Goal: Task Accomplishment & Management: Manage account settings

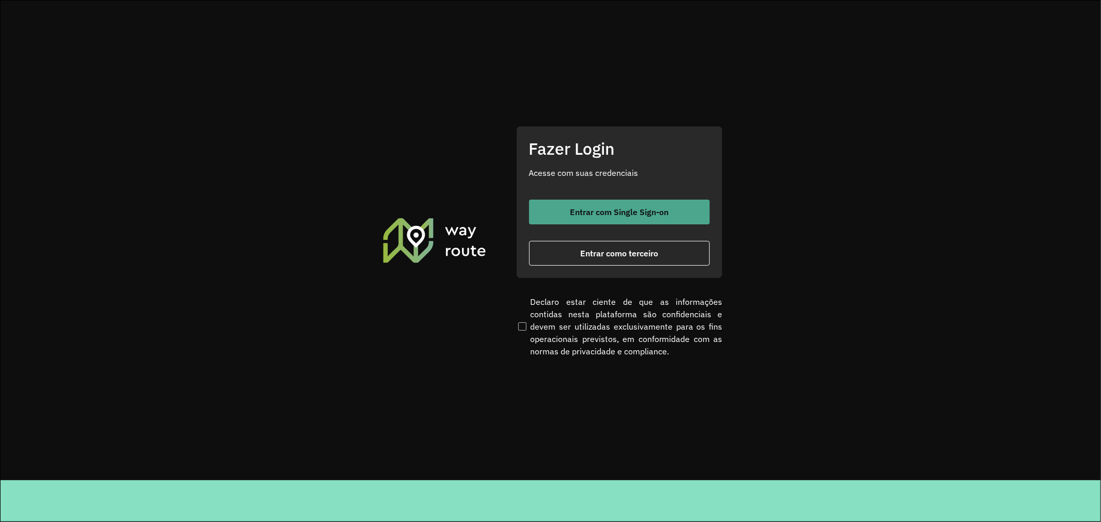
click at [622, 205] on button "Entrar com Single Sign-on" at bounding box center [619, 212] width 181 height 25
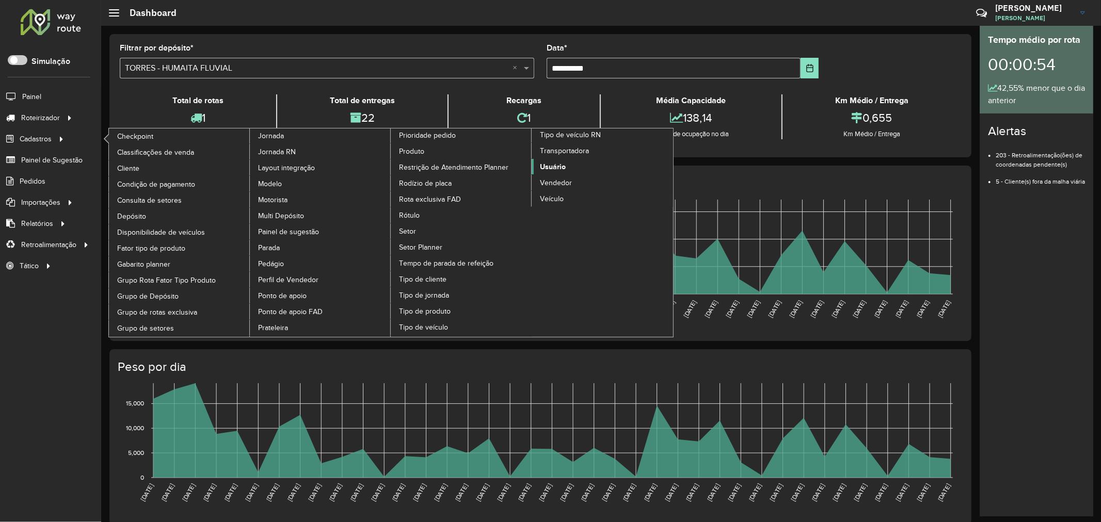
click at [567, 174] on link "Usuário" at bounding box center [602, 166] width 141 height 15
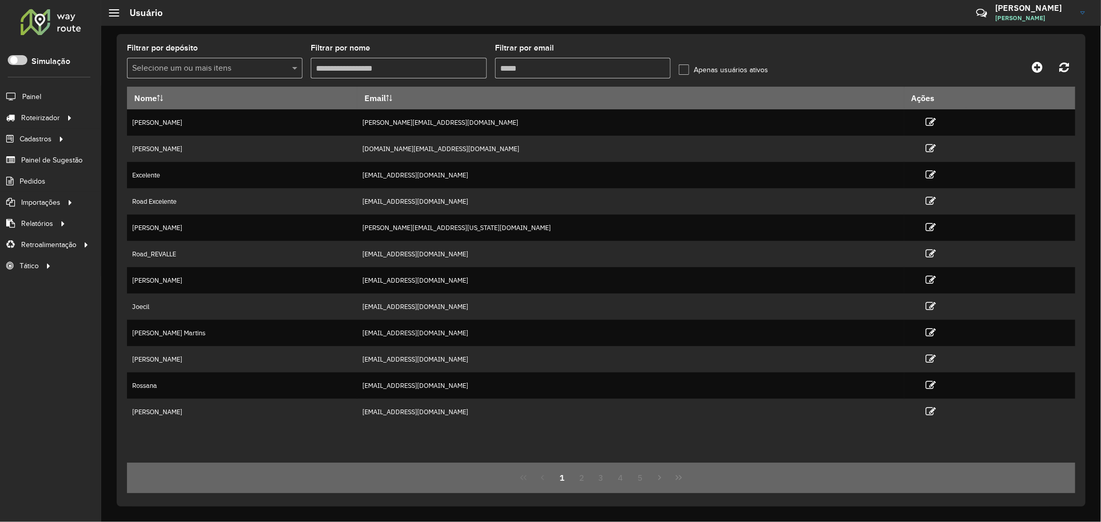
click at [514, 65] on input "Filtrar por email" at bounding box center [582, 68] width 175 height 21
paste input "**********"
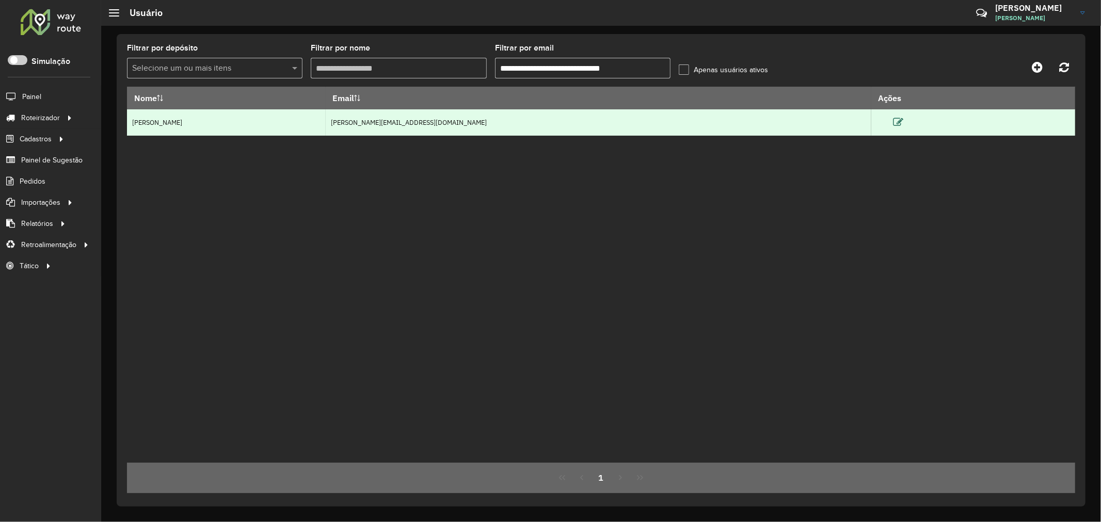
type input "**********"
click at [893, 124] on icon at bounding box center [898, 122] width 10 height 10
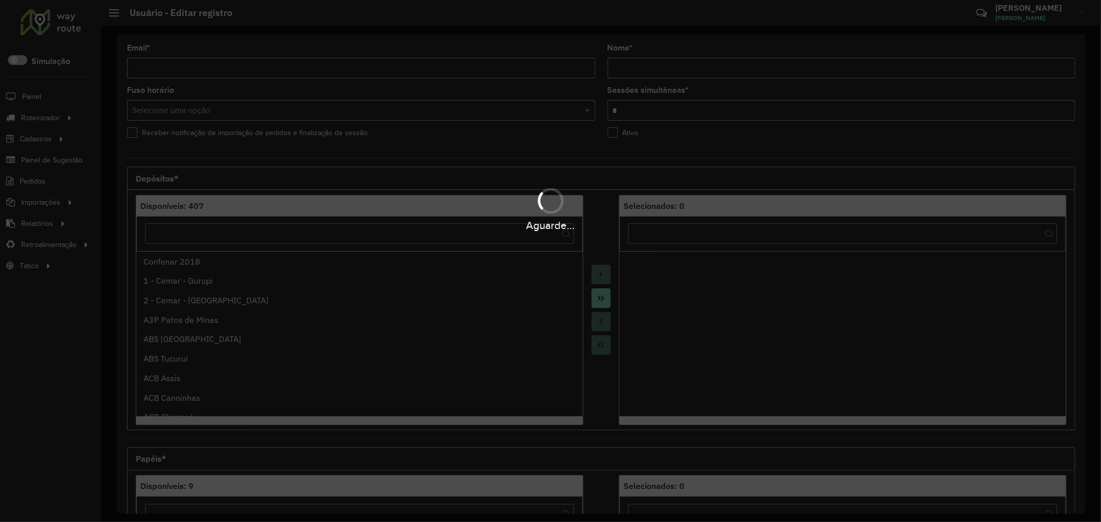
type input "**********"
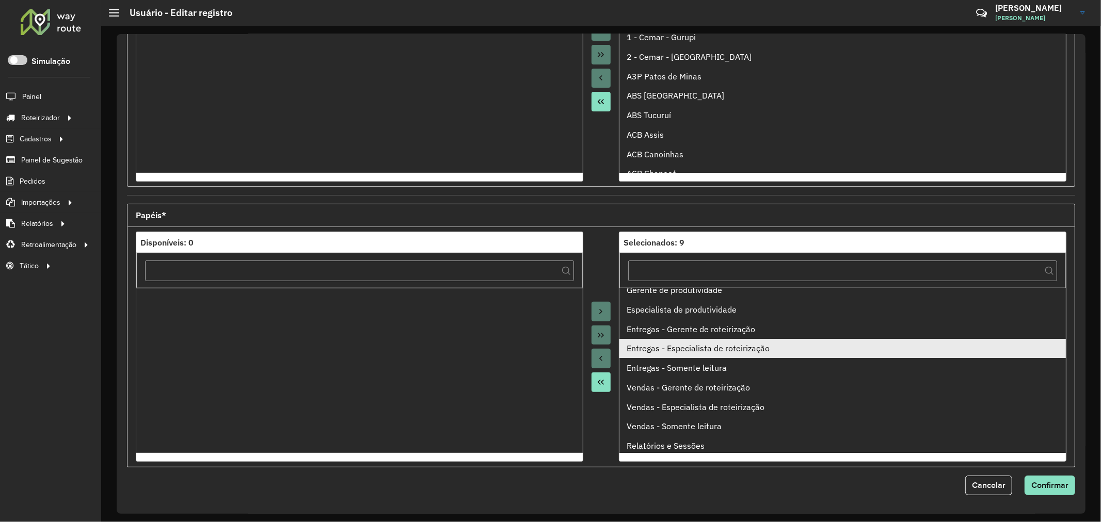
scroll to position [11, 0]
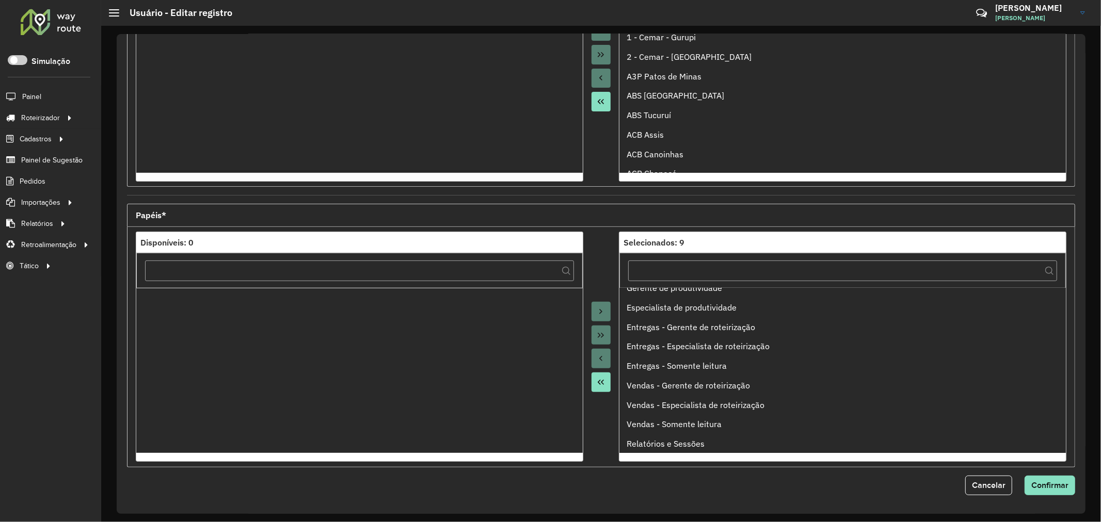
drag, startPoint x: 604, startPoint y: 382, endPoint x: 605, endPoint y: 432, distance: 50.1
click at [605, 432] on div at bounding box center [601, 347] width 36 height 230
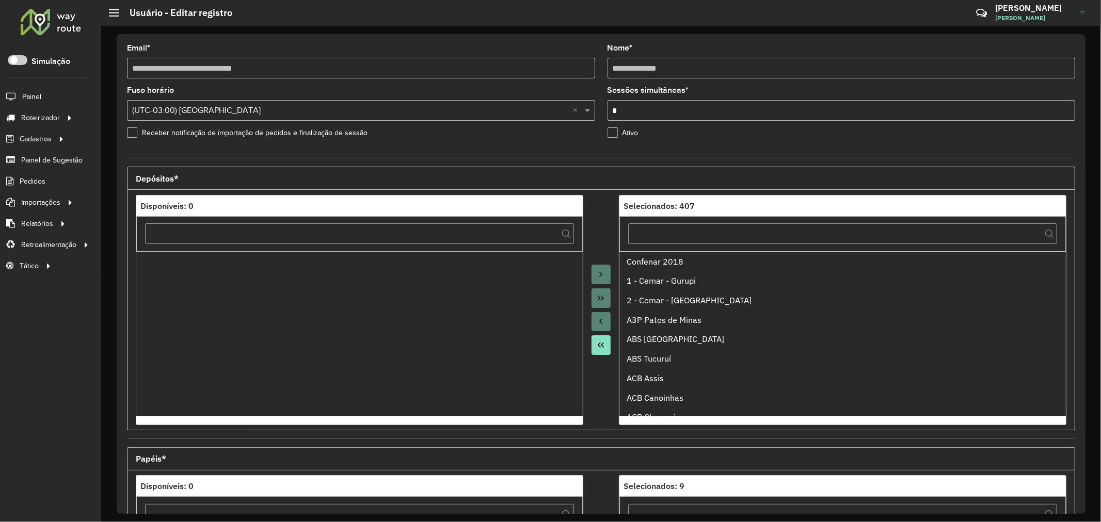
scroll to position [244, 0]
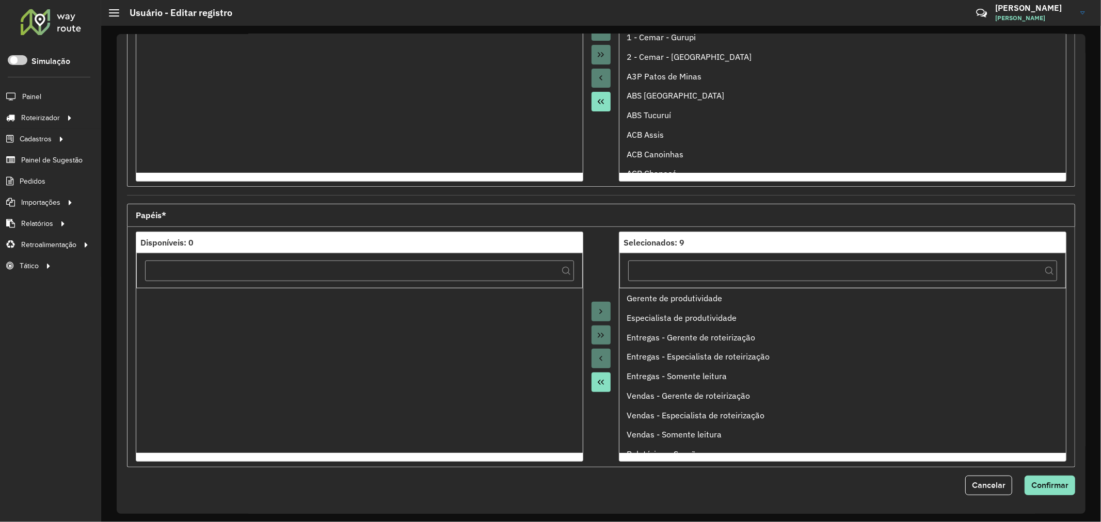
click at [601, 383] on icon "Move All to Source" at bounding box center [601, 382] width 6 height 5
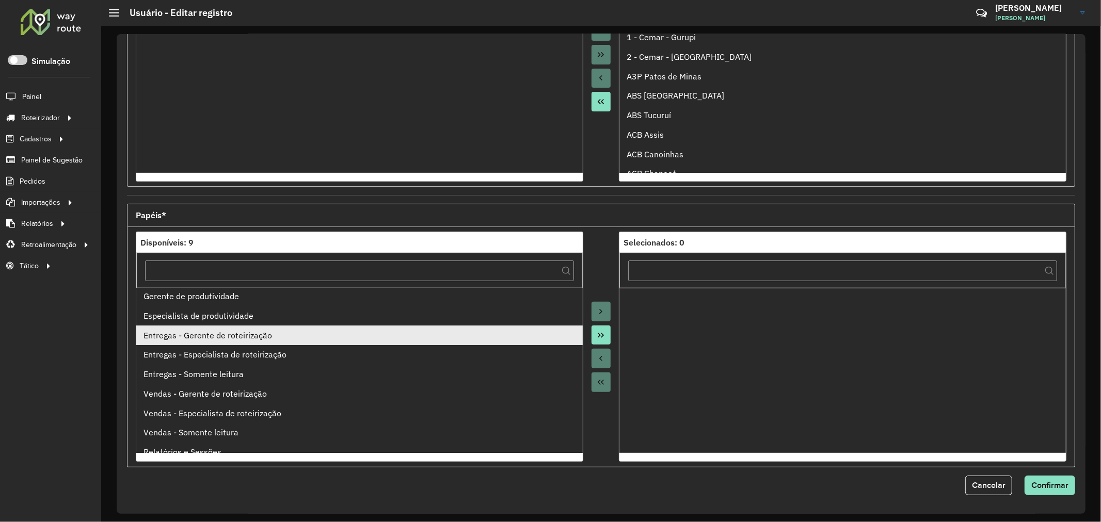
scroll to position [0, 0]
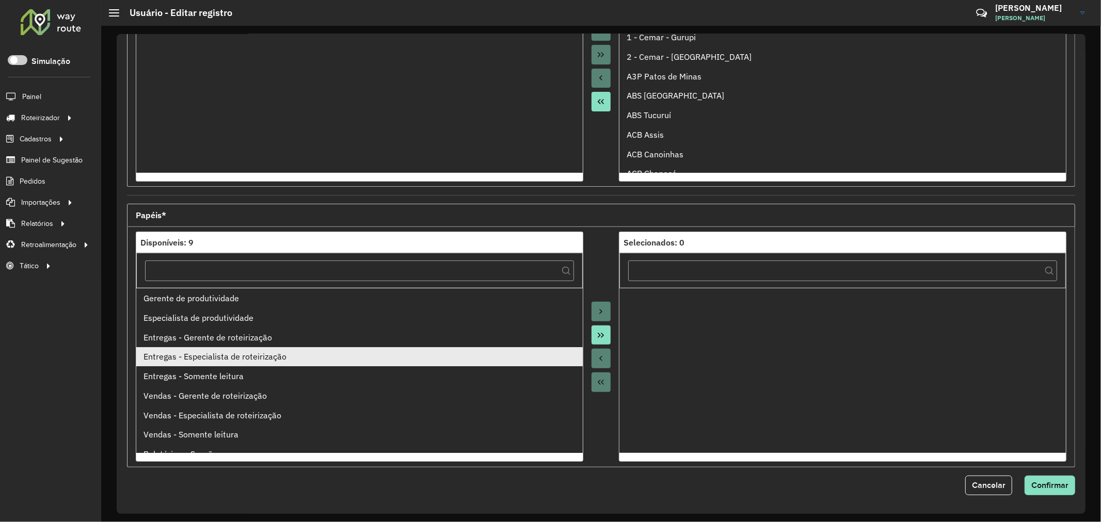
click at [256, 353] on div "Entregas - Especialista de roteirização" at bounding box center [359, 356] width 432 height 12
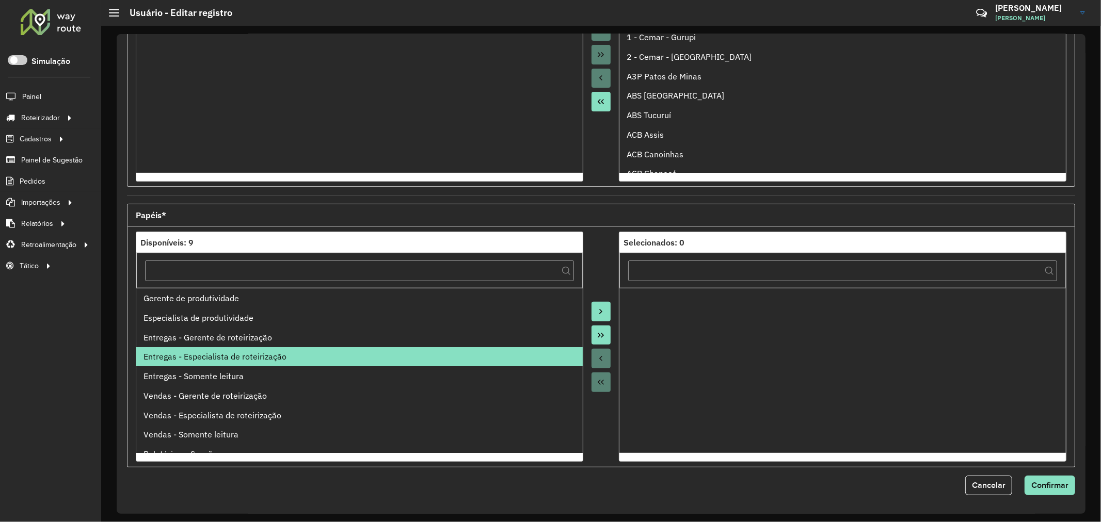
click at [592, 306] on button "Move to Target" at bounding box center [602, 312] width 20 height 20
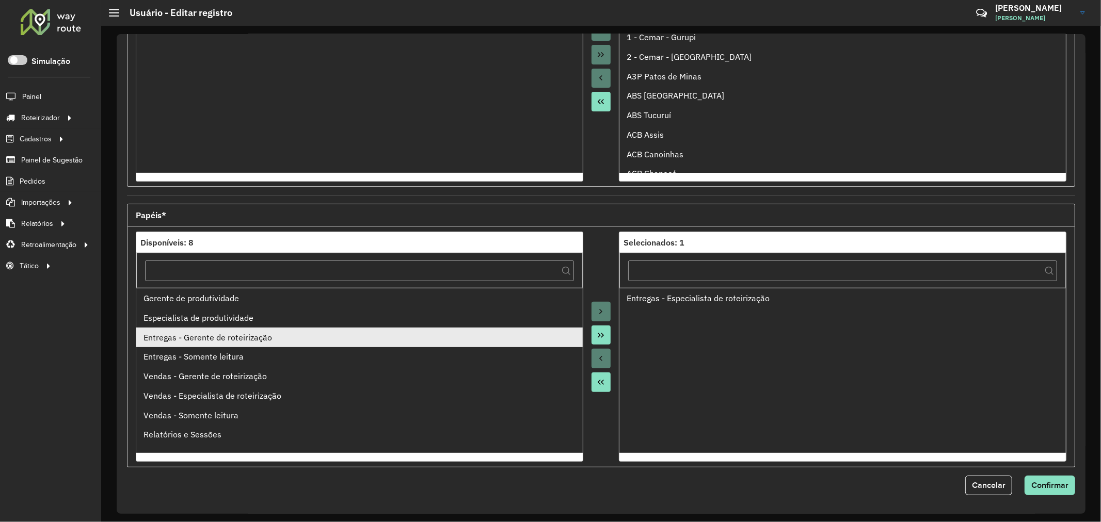
click at [243, 336] on div "Entregas - Gerente de roteirização" at bounding box center [359, 337] width 432 height 12
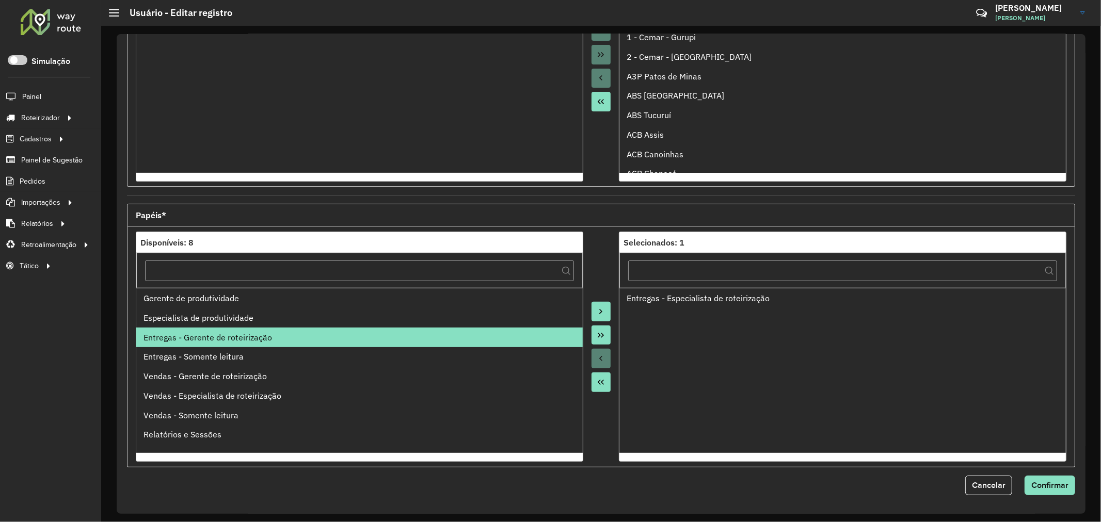
click at [597, 310] on icon "Move to Target" at bounding box center [601, 312] width 8 height 8
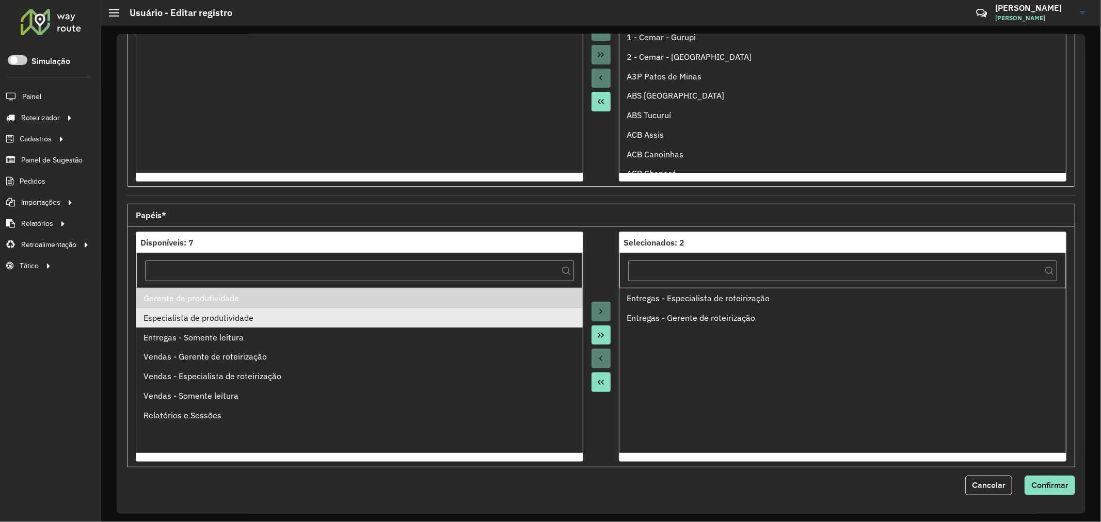
click at [216, 324] on div "Especialista de produtividade" at bounding box center [359, 318] width 432 height 12
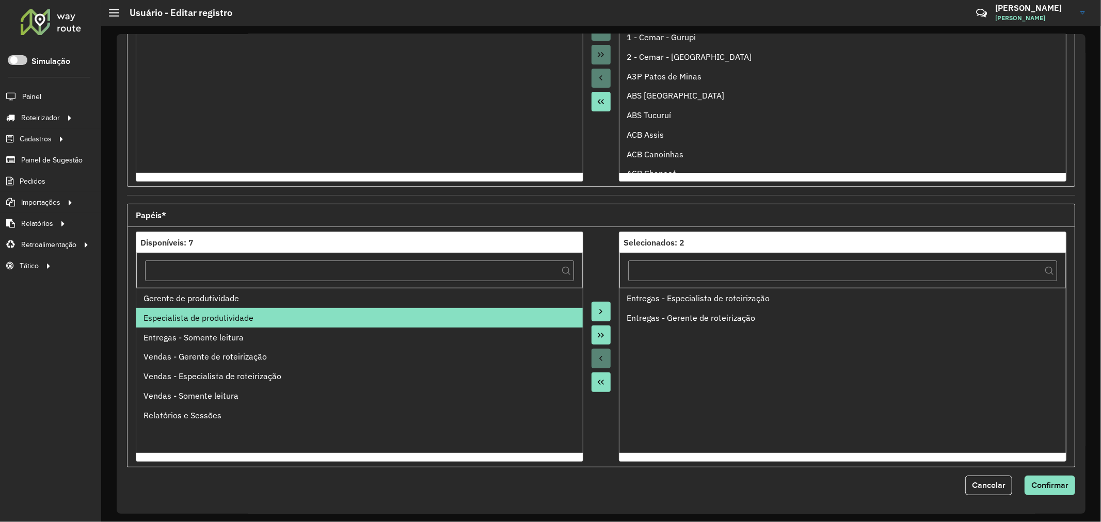
click at [606, 312] on button "Move to Target" at bounding box center [602, 312] width 20 height 20
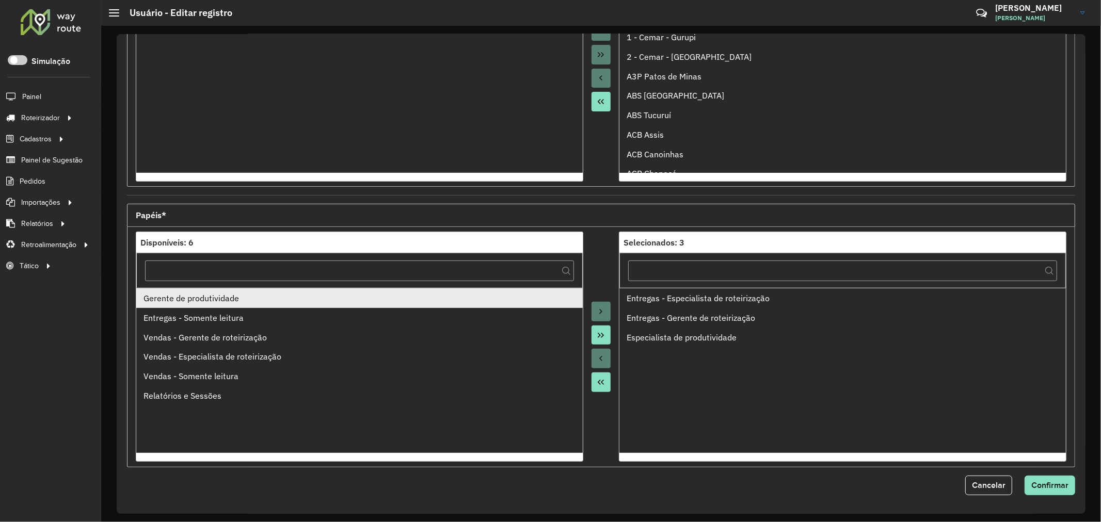
click at [232, 302] on div "Gerente de produtividade" at bounding box center [359, 298] width 432 height 12
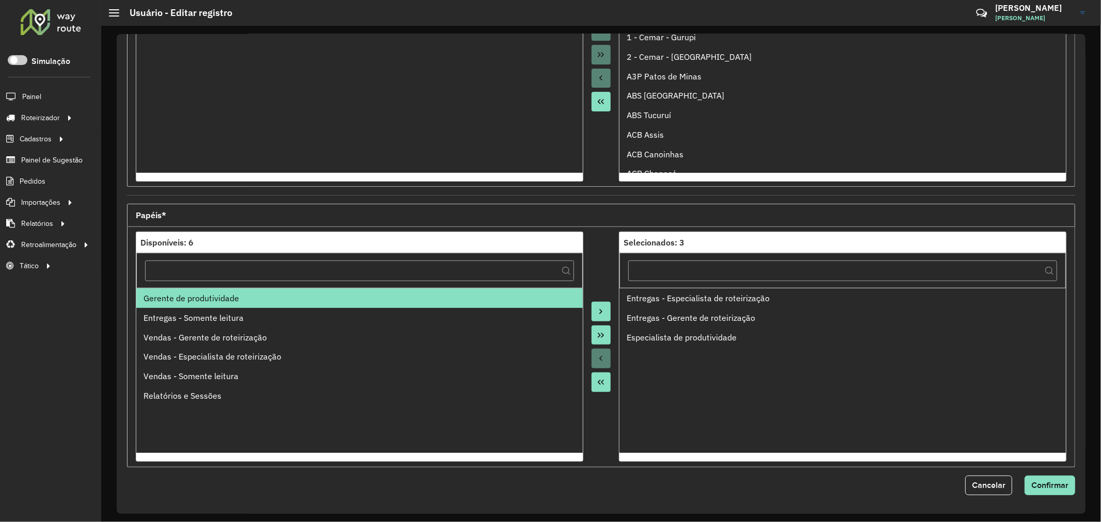
click at [600, 313] on icon "Move to Target" at bounding box center [601, 311] width 3 height 5
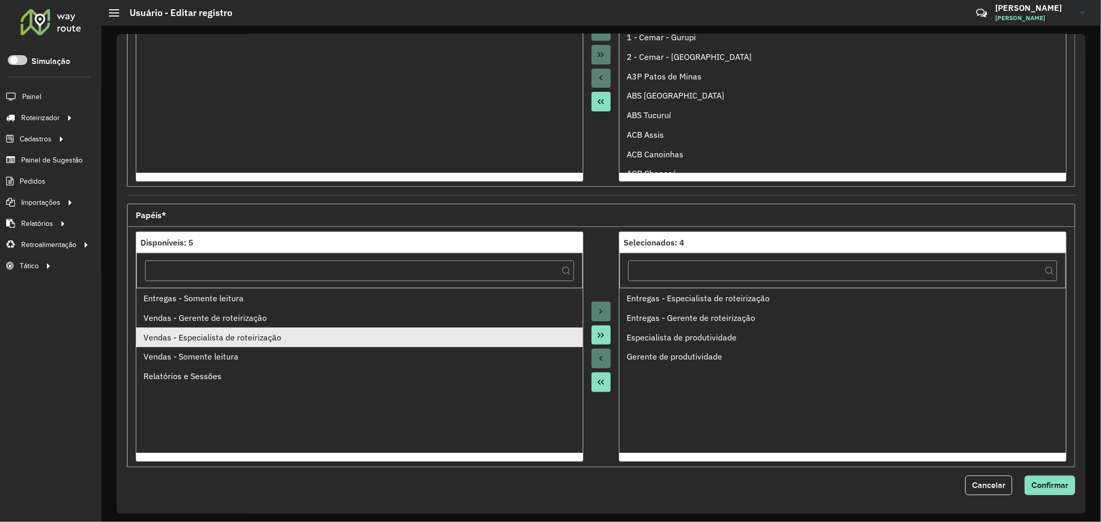
click at [290, 339] on div "Vendas - Especialista de roteirização" at bounding box center [359, 337] width 432 height 12
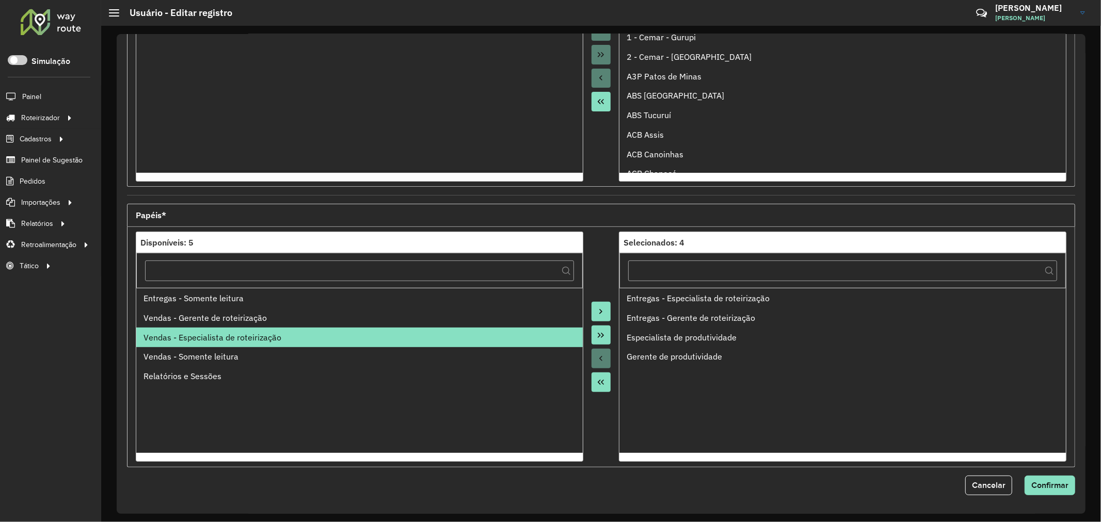
click at [608, 311] on button "Move to Target" at bounding box center [602, 312] width 20 height 20
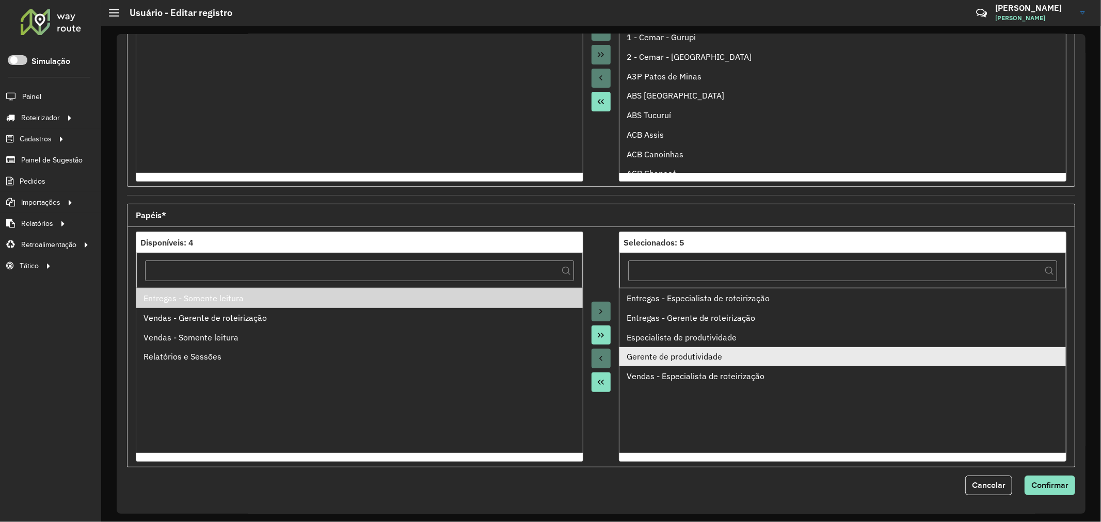
drag, startPoint x: 204, startPoint y: 353, endPoint x: 643, endPoint y: 360, distance: 438.8
click at [205, 353] on div "Relatórios e Sessões" at bounding box center [359, 356] width 432 height 12
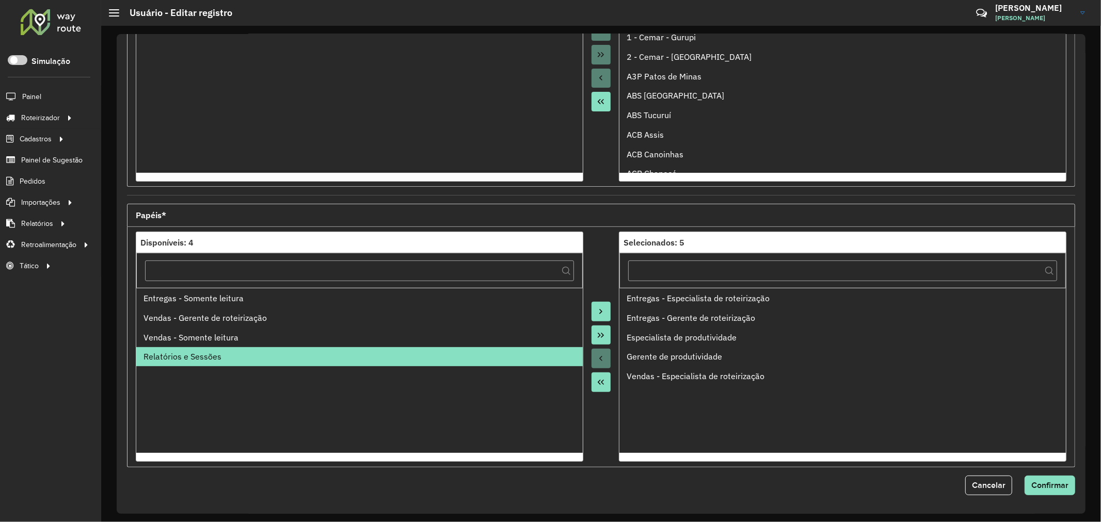
click at [609, 311] on button "Move to Target" at bounding box center [602, 312] width 20 height 20
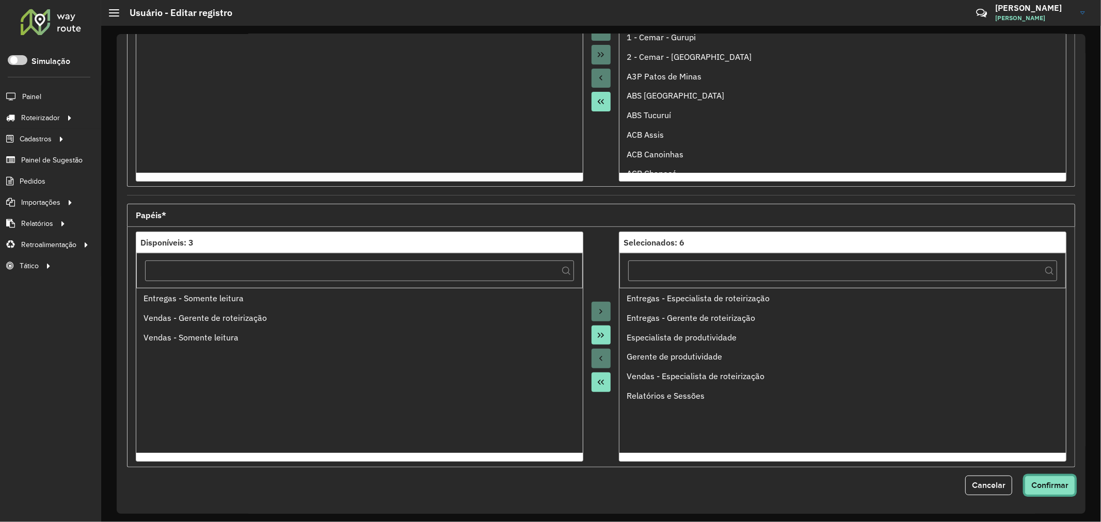
click at [1050, 487] on span "Confirmar" at bounding box center [1049, 485] width 37 height 9
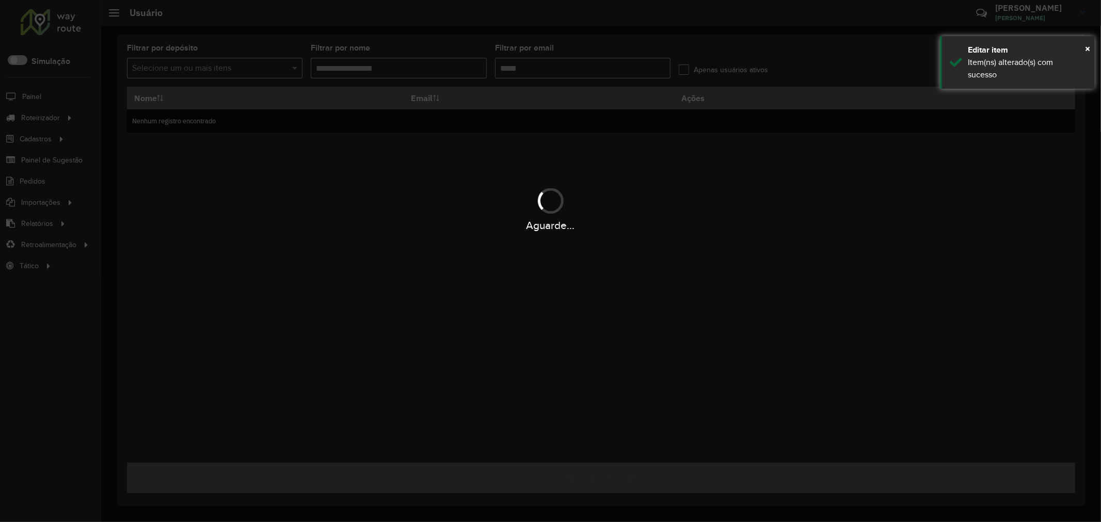
type input "**********"
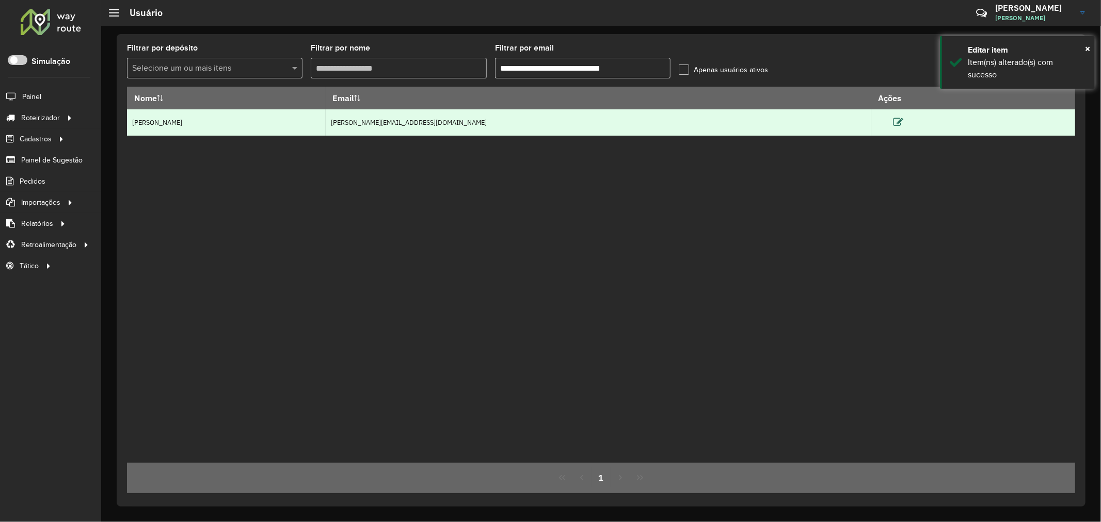
click at [893, 120] on icon at bounding box center [898, 122] width 10 height 10
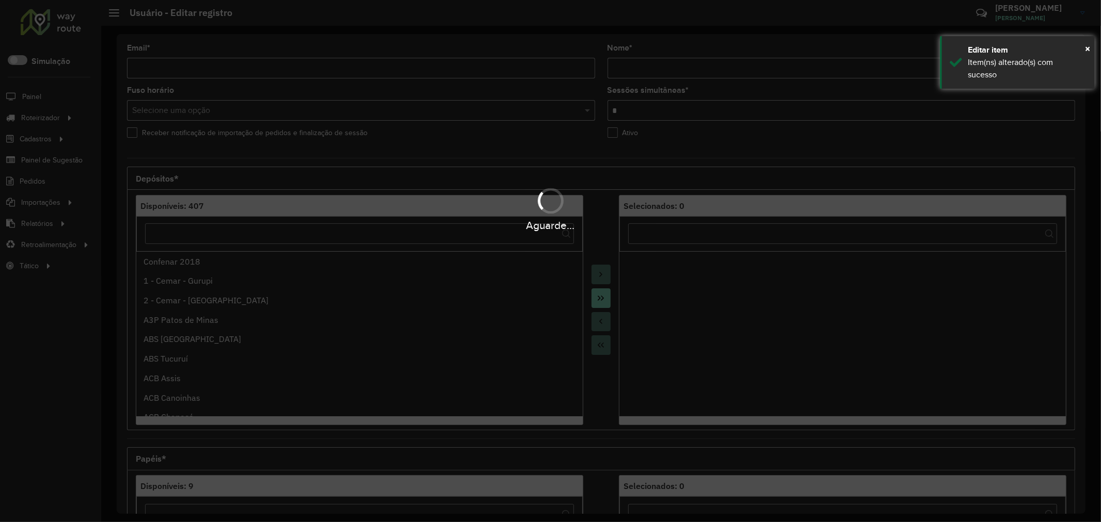
type input "**********"
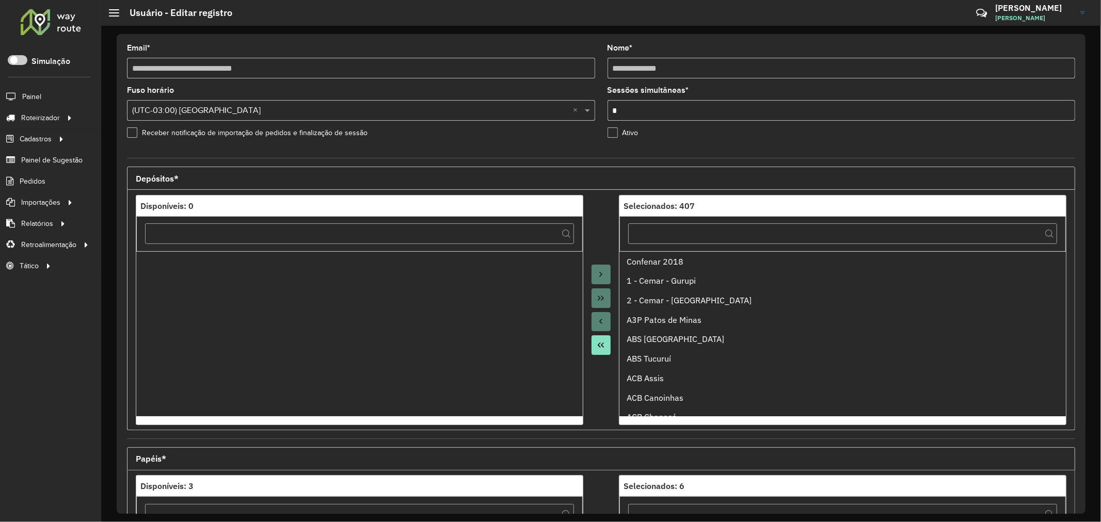
scroll to position [244, 0]
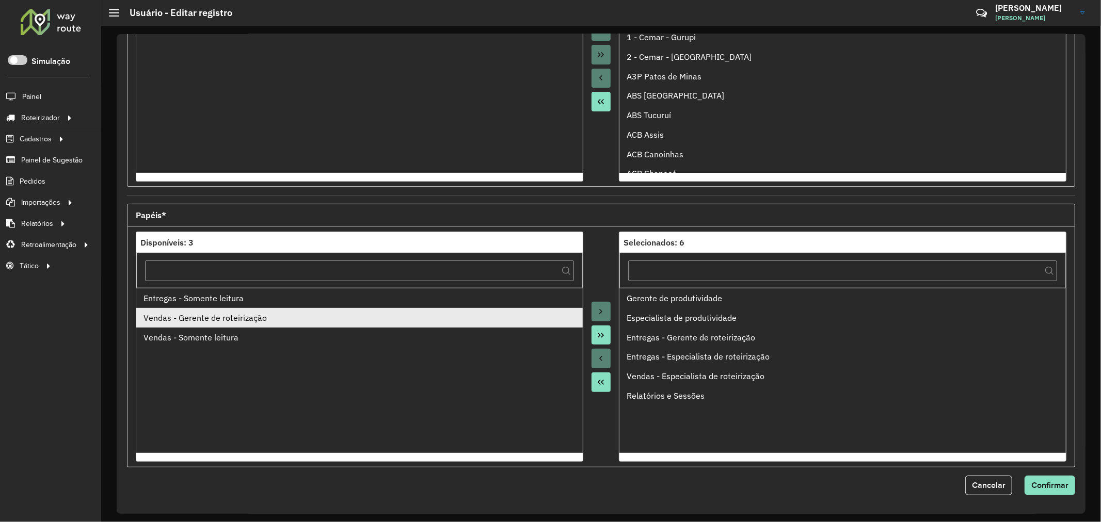
click at [234, 318] on div "Vendas - Gerente de roteirização" at bounding box center [359, 318] width 432 height 12
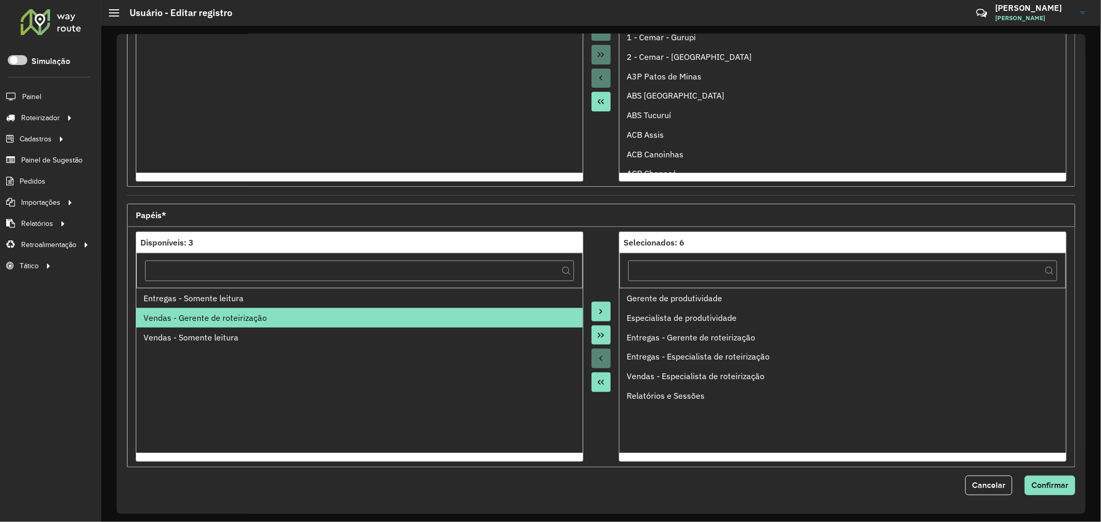
click at [601, 315] on icon "Move to Target" at bounding box center [601, 312] width 8 height 8
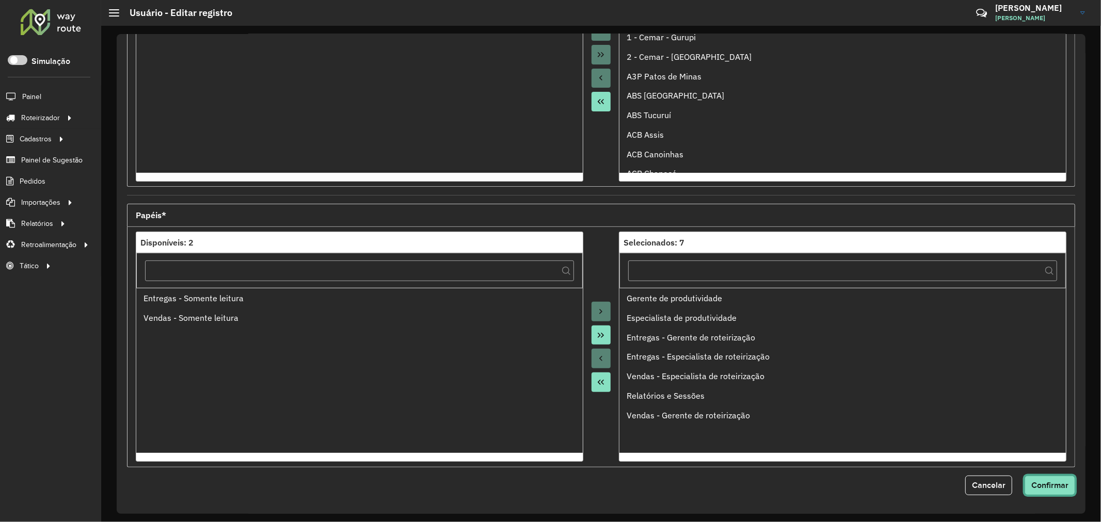
click at [1052, 491] on button "Confirmar" at bounding box center [1050, 486] width 51 height 20
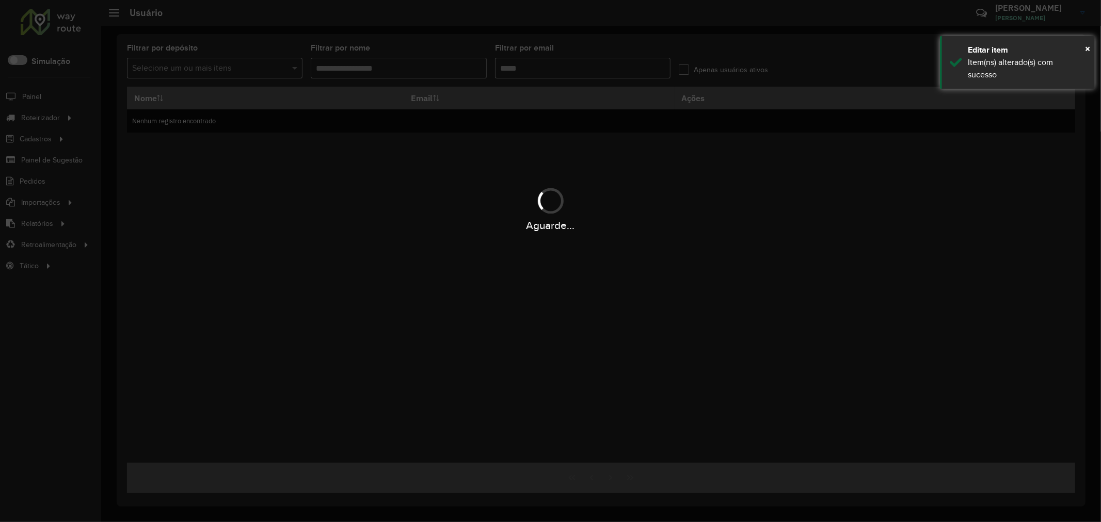
type input "**********"
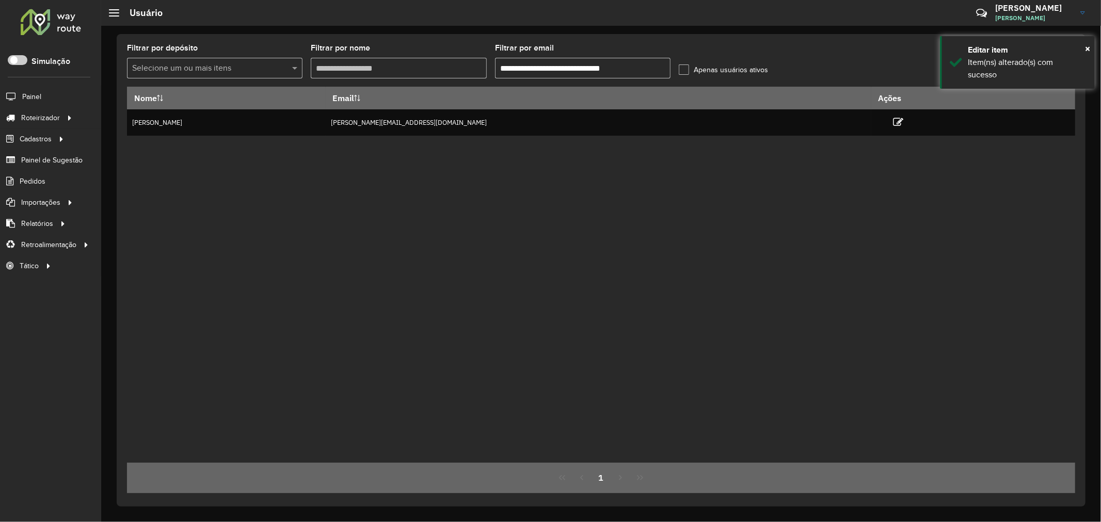
click at [647, 275] on div "Nome Email Ações Rodrigo Araujo rodrigo.asantos@ambevtech.com.br" at bounding box center [601, 275] width 948 height 376
click at [578, 210] on div "Nome Email Ações Rodrigo Araujo rodrigo.asantos@ambevtech.com.br" at bounding box center [601, 275] width 948 height 376
click at [753, 272] on div "Nome Email Ações Rodrigo Araujo rodrigo.asantos@ambevtech.com.br" at bounding box center [601, 275] width 948 height 376
click at [757, 344] on div "Nome Email Ações Rodrigo Araujo rodrigo.asantos@ambevtech.com.br" at bounding box center [601, 275] width 948 height 376
click at [379, 311] on div "Nome Email Ações Rodrigo Araujo rodrigo.asantos@ambevtech.com.br" at bounding box center [601, 275] width 948 height 376
